Goal: Check status: Check status

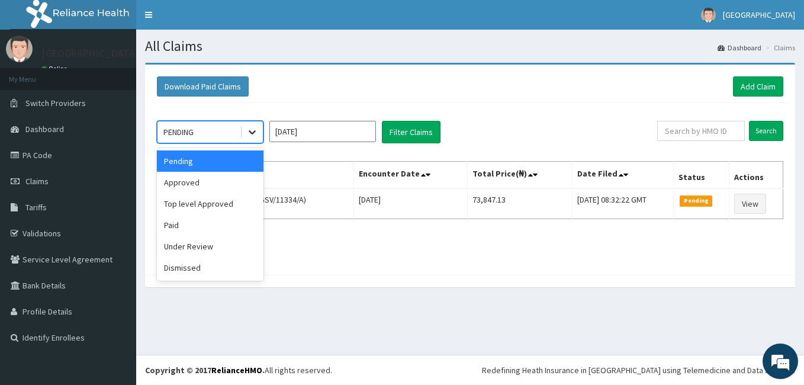
click at [250, 133] on icon at bounding box center [252, 132] width 12 height 12
click at [192, 182] on div "Approved" at bounding box center [210, 182] width 107 height 21
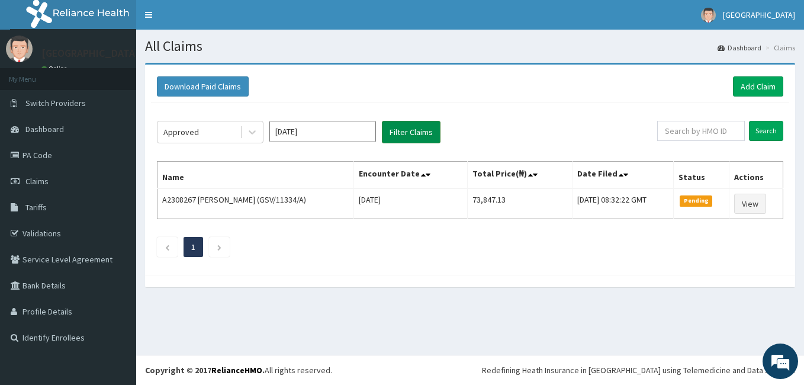
click at [408, 132] on button "Filter Claims" at bounding box center [411, 132] width 59 height 22
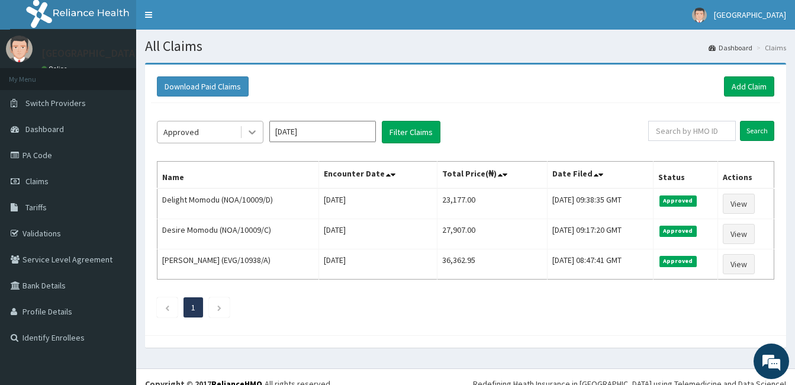
click at [253, 132] on icon at bounding box center [252, 132] width 12 height 12
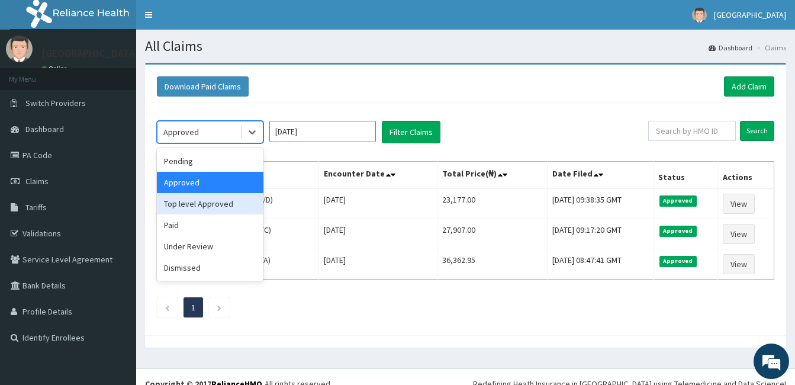
click at [229, 206] on div "Top level Approved" at bounding box center [210, 203] width 107 height 21
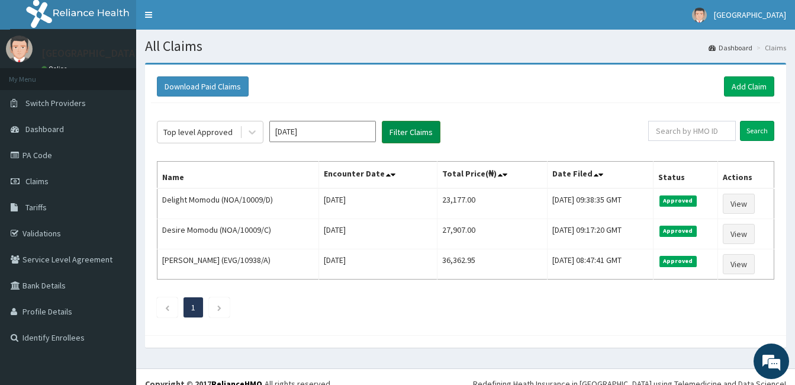
click at [410, 134] on button "Filter Claims" at bounding box center [411, 132] width 59 height 22
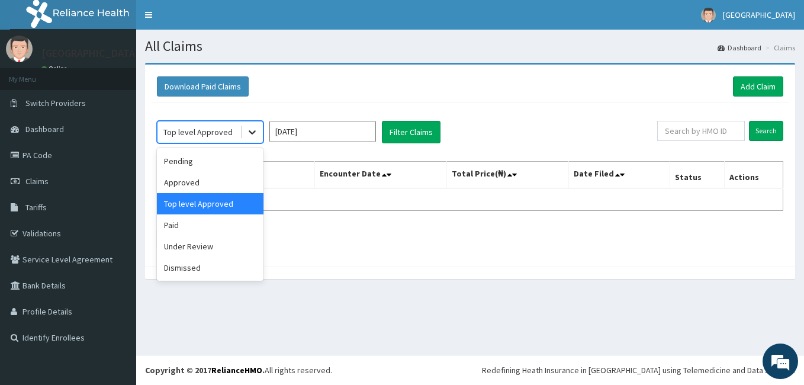
click at [251, 135] on icon at bounding box center [252, 132] width 12 height 12
click at [224, 241] on div "Under Review" at bounding box center [210, 245] width 107 height 21
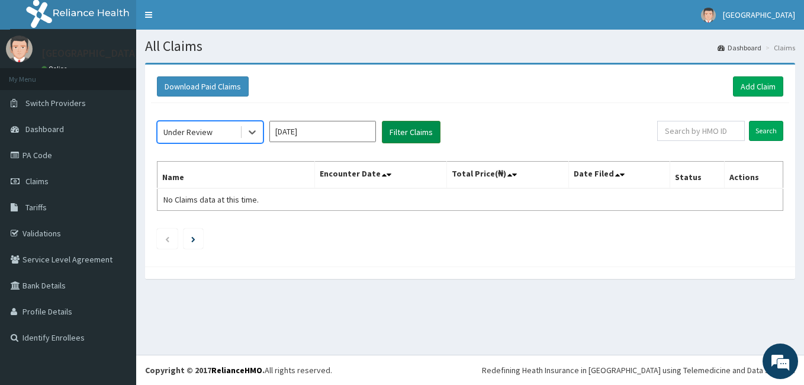
click at [398, 133] on button "Filter Claims" at bounding box center [411, 132] width 59 height 22
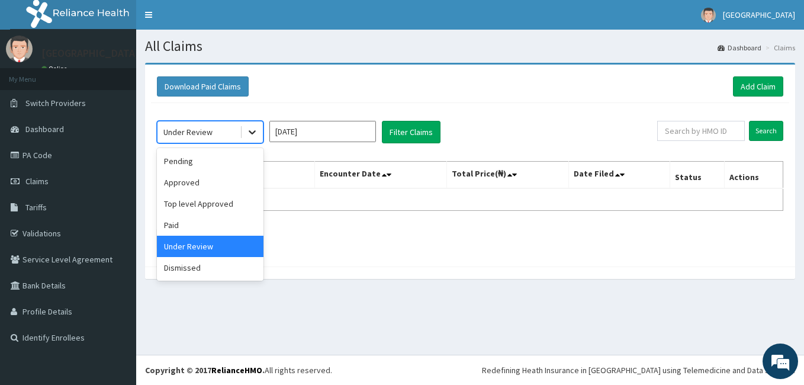
click at [253, 133] on icon at bounding box center [252, 133] width 7 height 4
click at [228, 261] on div "Dismissed" at bounding box center [210, 267] width 107 height 21
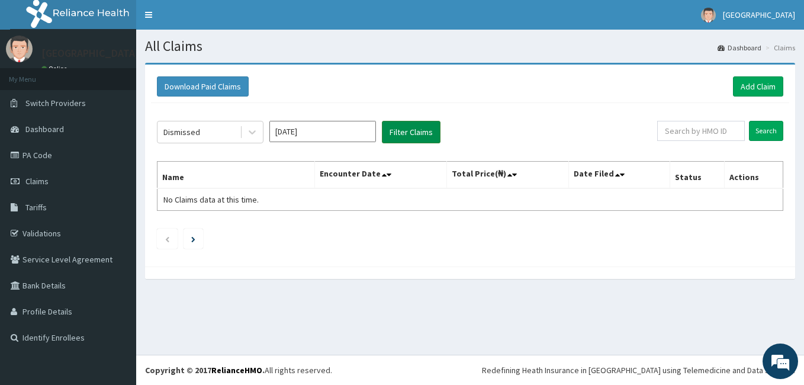
click at [399, 133] on button "Filter Claims" at bounding box center [411, 132] width 59 height 22
click at [253, 132] on icon at bounding box center [252, 132] width 12 height 12
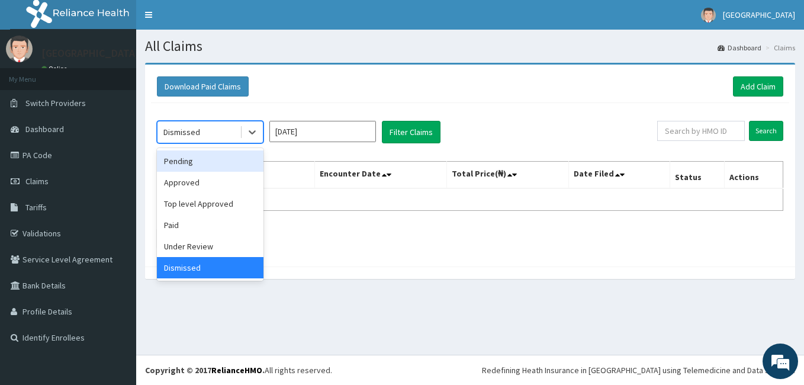
click at [215, 166] on div "Pending" at bounding box center [210, 160] width 107 height 21
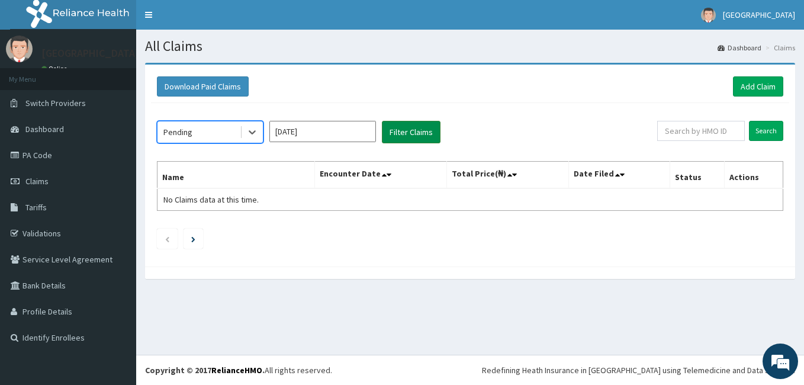
click at [405, 132] on button "Filter Claims" at bounding box center [411, 132] width 59 height 22
